Goal: Task Accomplishment & Management: Manage account settings

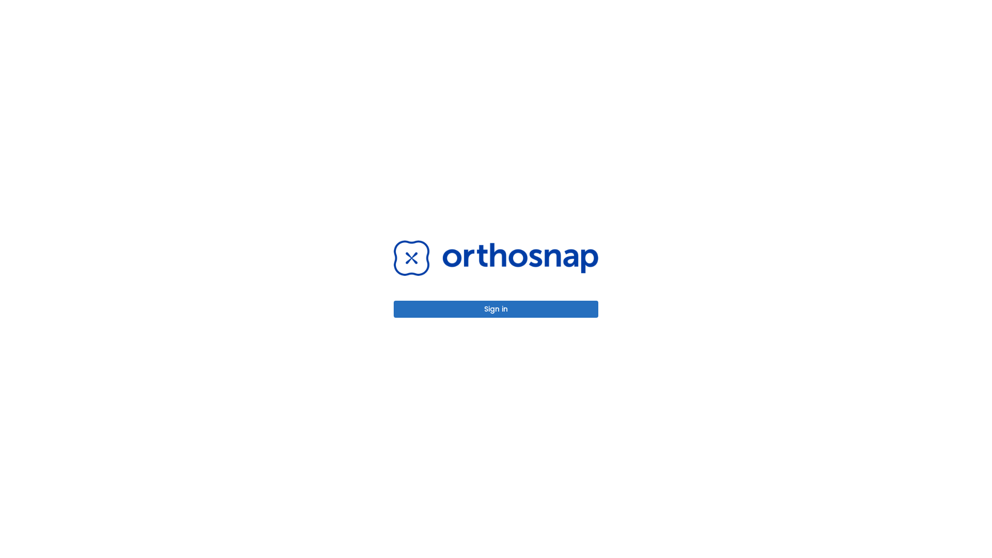
click at [496, 309] on button "Sign in" at bounding box center [496, 309] width 205 height 17
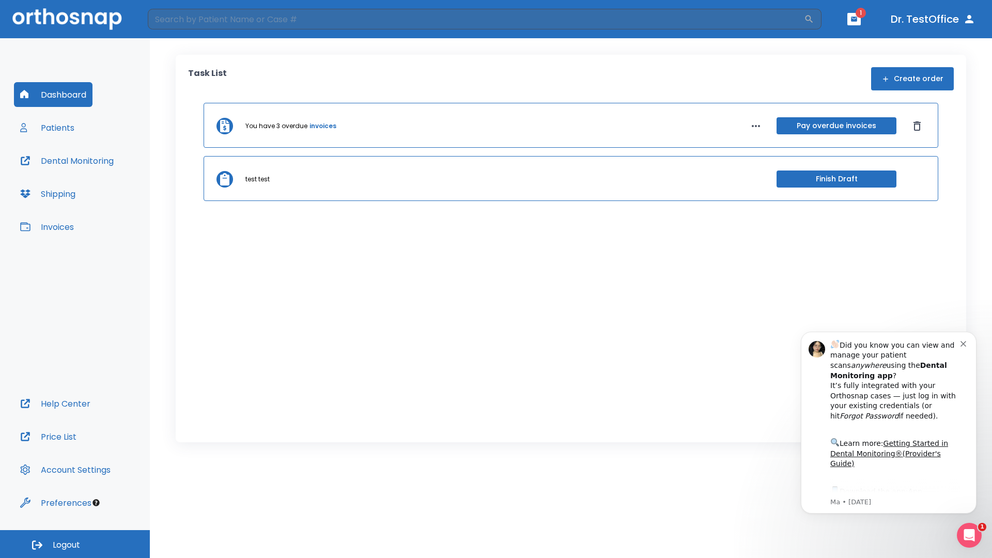
click at [75, 544] on span "Logout" at bounding box center [66, 545] width 27 height 11
